Goal: Task Accomplishment & Management: Use online tool/utility

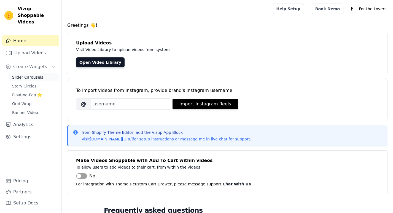
click at [31, 74] on span "Slider Carousels" at bounding box center [27, 77] width 31 height 6
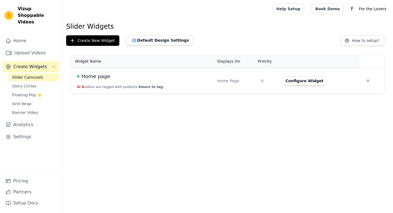
click at [96, 78] on span "Home page" at bounding box center [96, 77] width 29 height 8
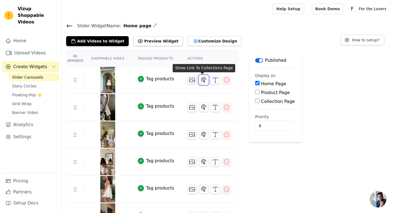
click at [202, 82] on icon "button" at bounding box center [204, 79] width 5 height 5
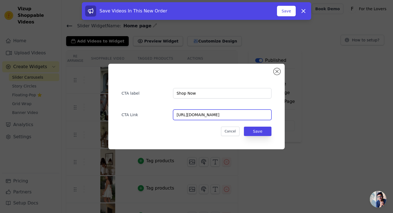
drag, startPoint x: 253, startPoint y: 114, endPoint x: 186, endPoint y: 110, distance: 67.7
paste input "[URL][DOMAIN_NAME]"
type input "[URL][DOMAIN_NAME]"
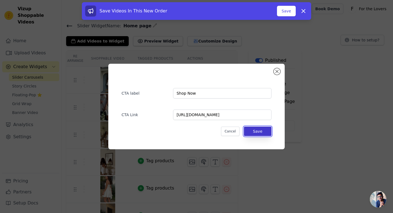
click at [264, 129] on button "Save" at bounding box center [258, 131] width 28 height 9
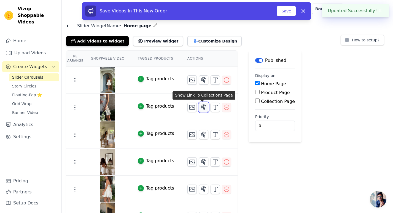
click at [204, 110] on icon "button" at bounding box center [204, 107] width 7 height 7
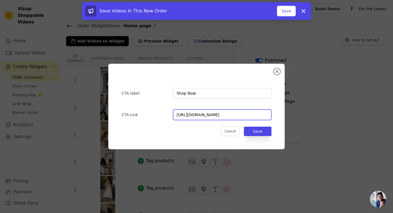
click at [250, 114] on input "[URL][DOMAIN_NAME]" at bounding box center [222, 115] width 98 height 10
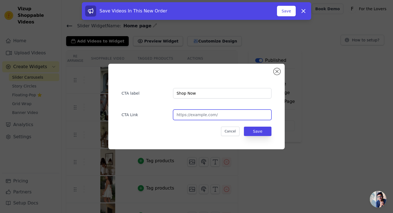
paste input "[URL][DOMAIN_NAME]"
type input "[URL][DOMAIN_NAME]"
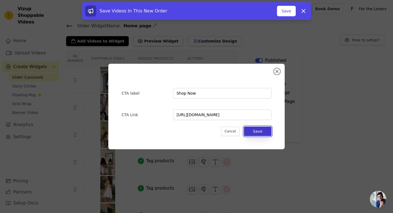
click at [266, 131] on button "Save" at bounding box center [258, 131] width 28 height 9
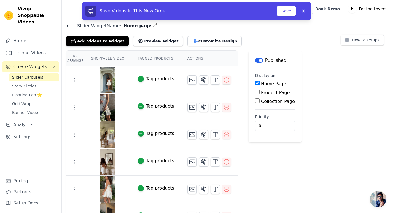
click at [107, 136] on img at bounding box center [107, 134] width 15 height 26
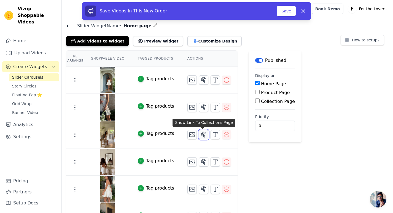
click at [202, 133] on icon "button" at bounding box center [204, 134] width 5 height 5
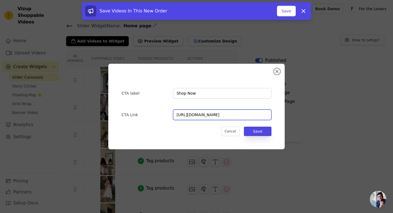
click at [252, 116] on input "[URL][DOMAIN_NAME]" at bounding box center [222, 115] width 98 height 10
click at [254, 114] on input "[URL][DOMAIN_NAME]" at bounding box center [222, 115] width 98 height 10
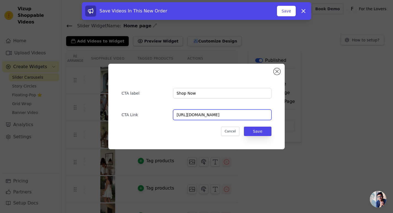
click at [254, 114] on input "[URL][DOMAIN_NAME]" at bounding box center [222, 115] width 98 height 10
paste input "products/liv-set"
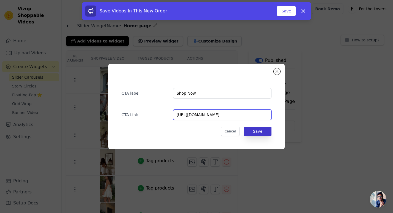
type input "[URL][DOMAIN_NAME]"
click at [256, 133] on button "Save" at bounding box center [258, 131] width 28 height 9
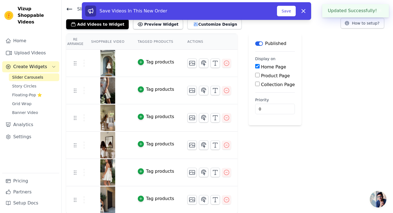
scroll to position [17, 0]
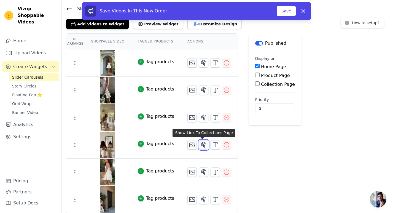
click at [204, 146] on icon "button" at bounding box center [204, 145] width 7 height 7
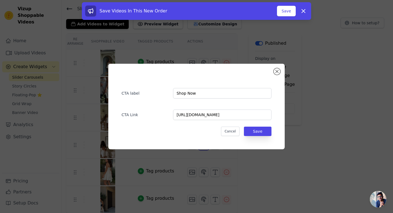
scroll to position [0, 0]
click at [252, 116] on input "[URL][DOMAIN_NAME]" at bounding box center [222, 115] width 98 height 10
click at [247, 112] on input "[URL][DOMAIN_NAME]" at bounding box center [222, 115] width 98 height 10
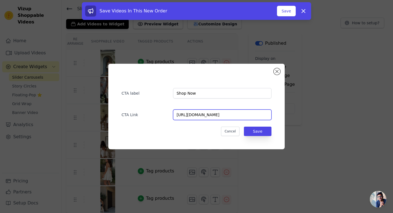
paste input "products/[PERSON_NAME]-set"
type input "[URL][DOMAIN_NAME][PERSON_NAME]"
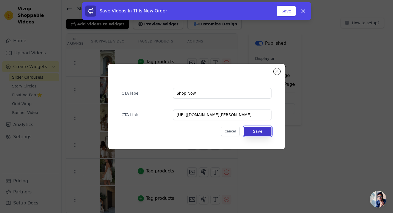
click at [254, 129] on button "Save" at bounding box center [258, 131] width 28 height 9
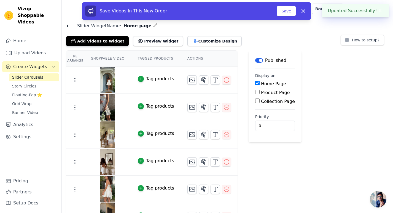
scroll to position [17, 0]
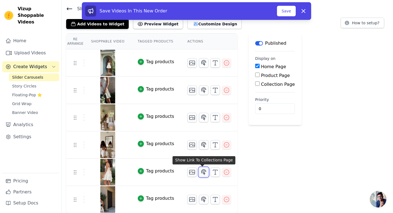
click at [204, 174] on icon "button" at bounding box center [204, 172] width 7 height 7
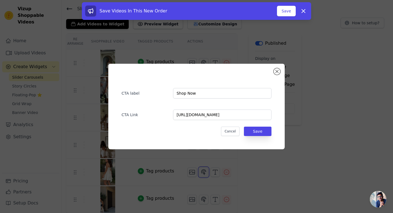
scroll to position [0, 0]
click at [252, 115] on input "[URL][DOMAIN_NAME]" at bounding box center [222, 115] width 98 height 10
paste input "products/[PERSON_NAME]-dress"
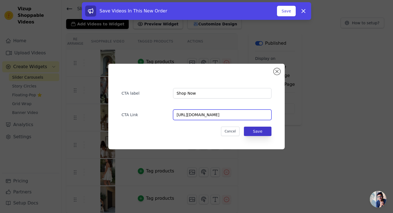
type input "[URL][DOMAIN_NAME]"
click at [260, 130] on button "Save" at bounding box center [258, 131] width 28 height 9
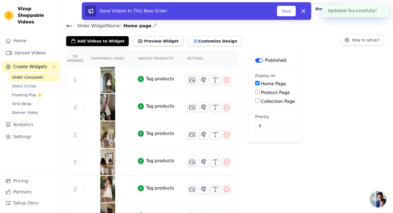
scroll to position [17, 0]
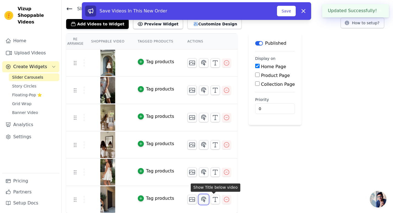
click at [205, 198] on icon "button" at bounding box center [204, 199] width 7 height 7
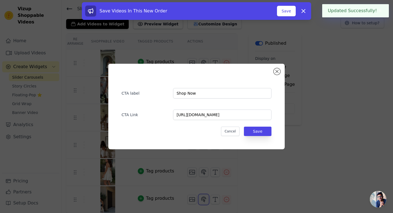
scroll to position [0, 0]
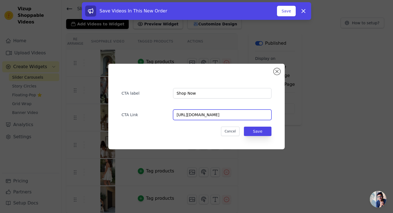
click at [253, 113] on input "[URL][DOMAIN_NAME]" at bounding box center [222, 115] width 98 height 10
paste input "products/alana-dress"
type input "[URL][DOMAIN_NAME]"
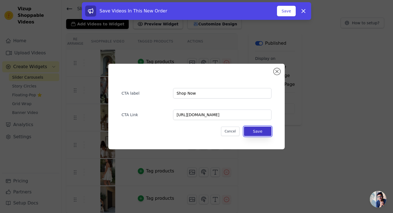
click at [260, 128] on button "Save" at bounding box center [258, 131] width 28 height 9
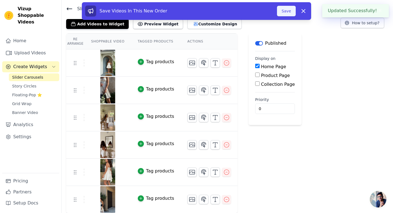
click at [286, 10] on button "Save" at bounding box center [286, 11] width 19 height 10
